Goal: Entertainment & Leisure: Consume media (video, audio)

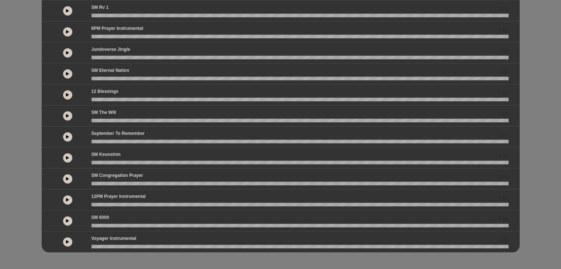
click at [69, 158] on button at bounding box center [67, 158] width 9 height 9
click at [67, 114] on icon at bounding box center [67, 116] width 3 height 4
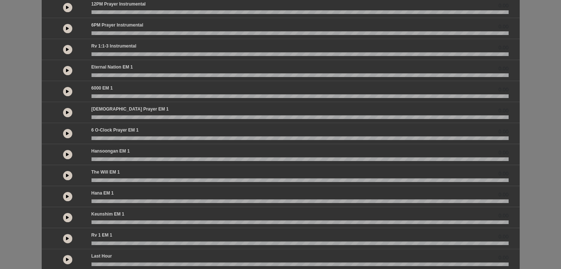
scroll to position [179, 0]
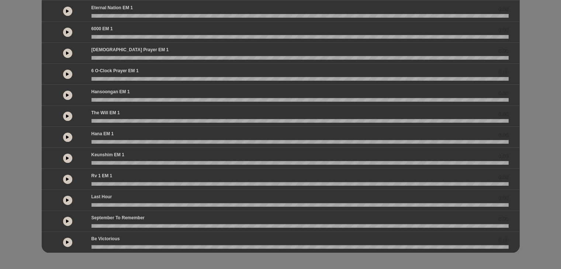
click at [68, 154] on button at bounding box center [67, 158] width 9 height 9
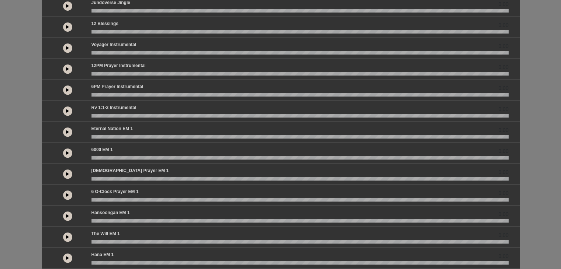
scroll to position [0, 0]
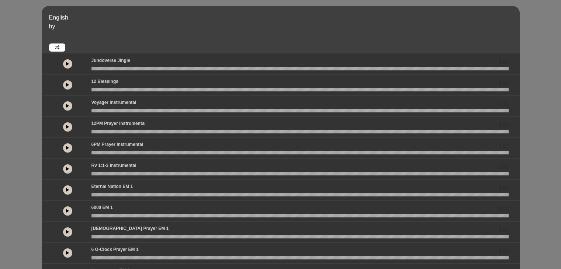
click at [68, 63] on icon at bounding box center [67, 64] width 3 height 4
click at [66, 85] on icon at bounding box center [67, 85] width 3 height 4
click at [150, 90] on wave at bounding box center [300, 90] width 417 height 4
click at [66, 108] on button at bounding box center [67, 106] width 9 height 9
click at [68, 125] on icon at bounding box center [67, 127] width 3 height 4
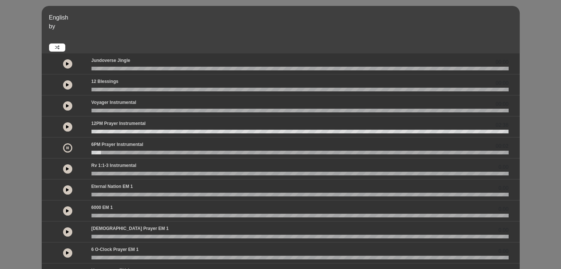
click at [68, 147] on icon at bounding box center [67, 148] width 2 height 4
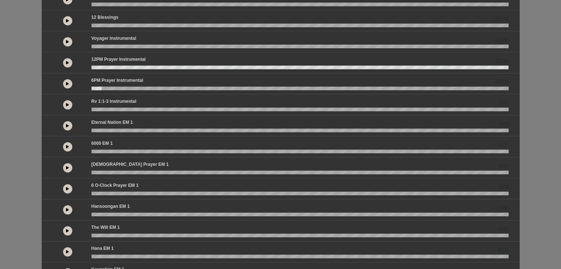
scroll to position [63, 0]
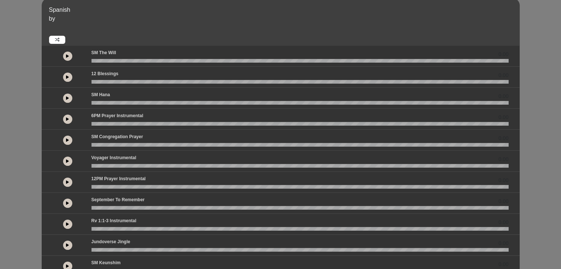
scroll to position [26, 0]
